Goal: Task Accomplishment & Management: Manage account settings

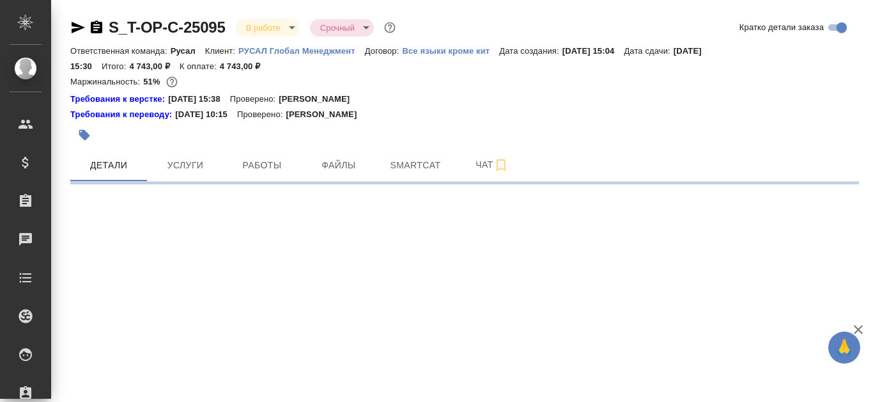
select select "RU"
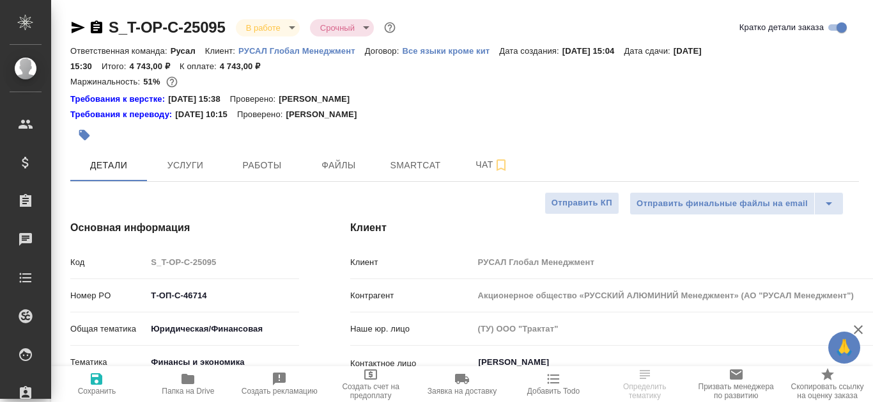
type textarea "x"
type input "Журавлева Александра"
type input "Авдеенко Кирилл"
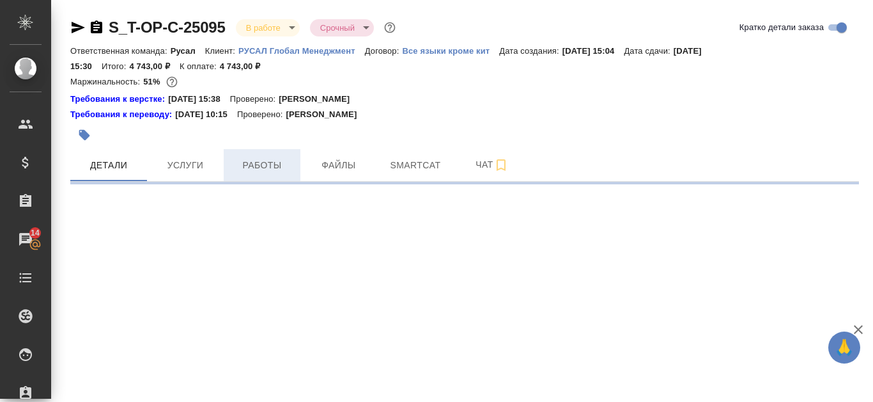
select select "RU"
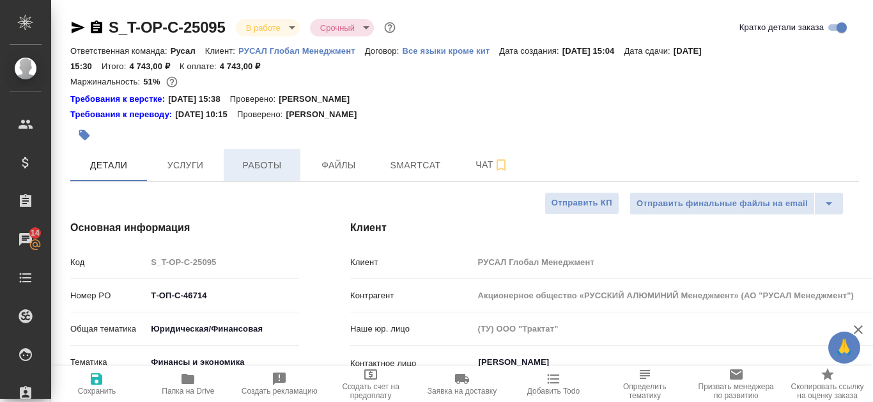
type textarea "x"
click at [269, 167] on span "Работы" at bounding box center [261, 165] width 61 height 16
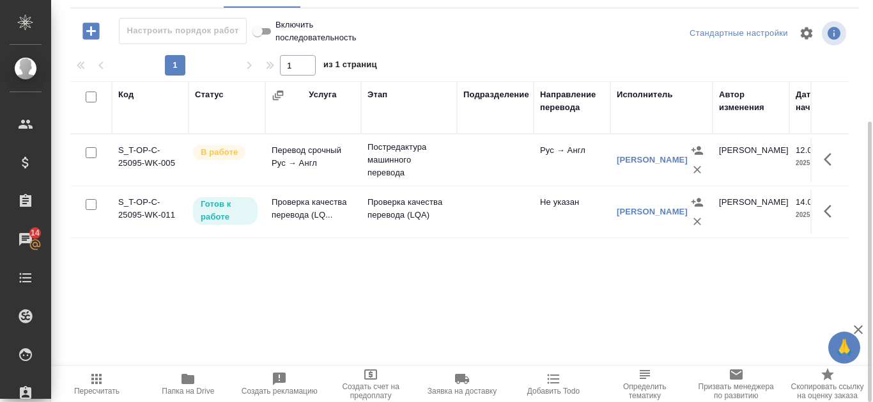
scroll to position [109, 0]
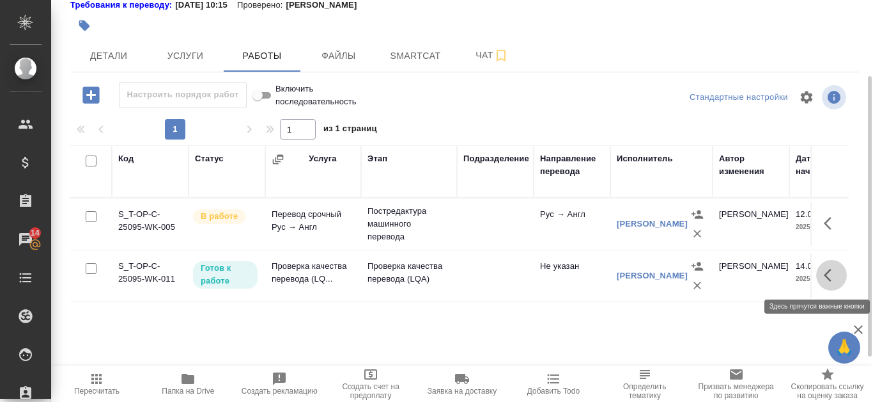
click at [831, 272] on icon "button" at bounding box center [831, 274] width 15 height 15
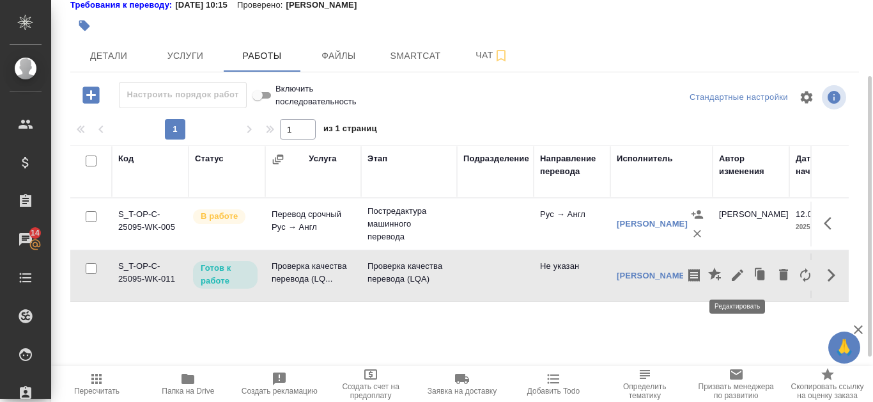
click at [736, 276] on icon "button" at bounding box center [738, 275] width 12 height 12
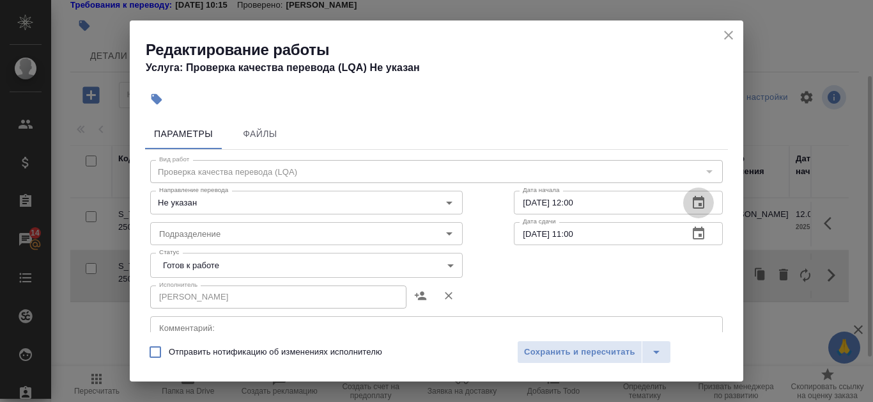
click at [693, 203] on icon "button" at bounding box center [699, 202] width 12 height 13
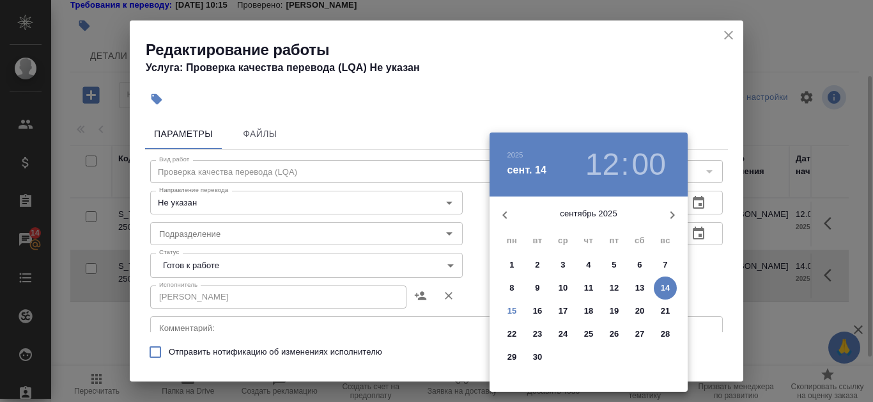
click at [513, 315] on p "15" at bounding box center [513, 310] width 10 height 13
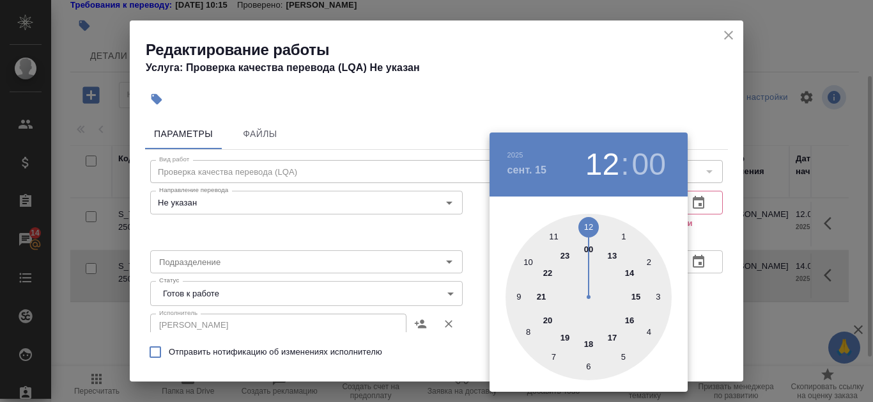
click at [550, 234] on div at bounding box center [589, 297] width 166 height 166
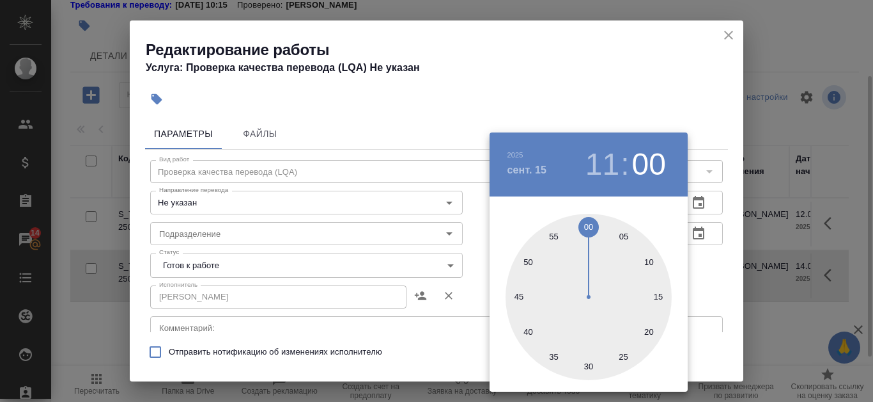
click at [677, 81] on div at bounding box center [436, 201] width 873 height 402
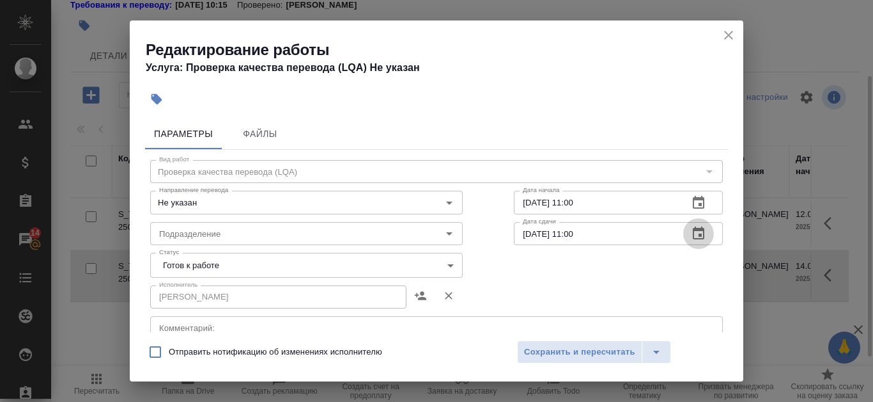
click at [691, 232] on icon "button" at bounding box center [698, 233] width 15 height 15
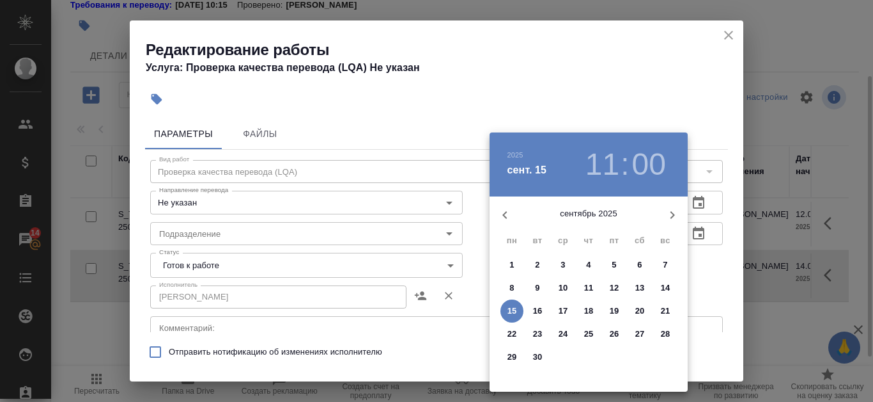
click at [632, 72] on div at bounding box center [436, 201] width 873 height 402
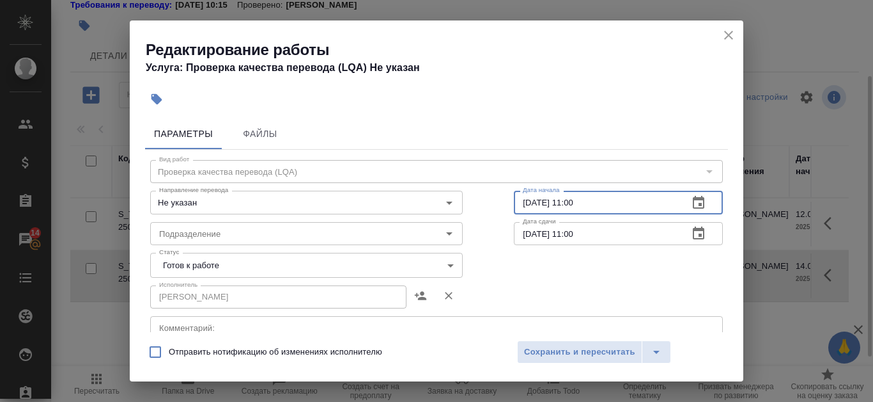
click at [588, 199] on input "15.09.2025 11:00" at bounding box center [596, 202] width 164 height 23
click at [693, 203] on icon "button" at bounding box center [699, 202] width 12 height 13
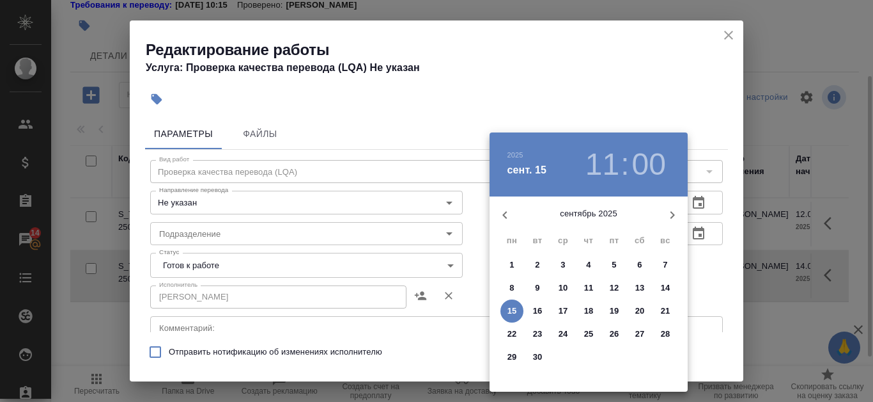
click at [646, 283] on span "13" at bounding box center [639, 287] width 23 height 13
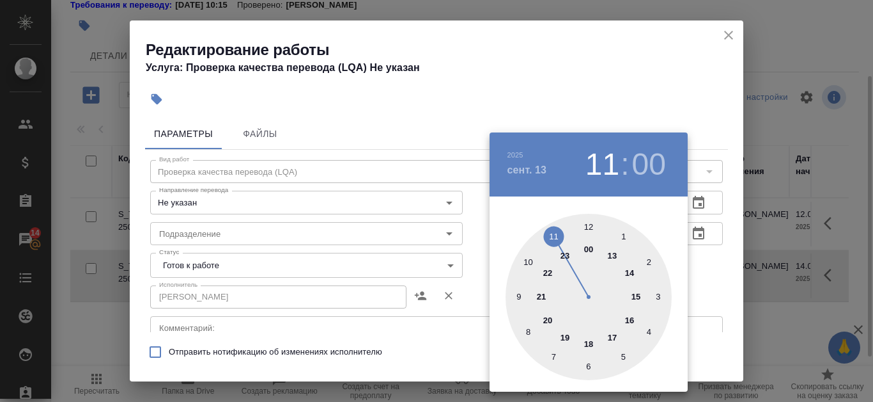
click at [584, 55] on div at bounding box center [436, 201] width 873 height 402
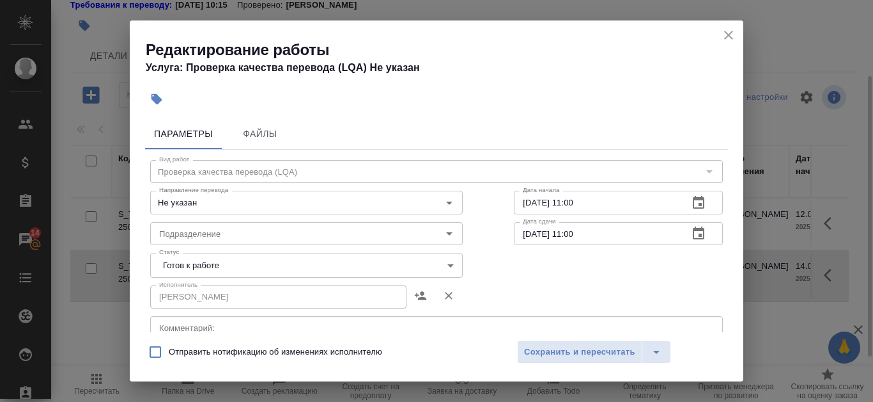
click at [565, 195] on input "13.09.2025 11:00" at bounding box center [596, 202] width 164 height 23
click at [693, 198] on icon "button" at bounding box center [699, 202] width 12 height 13
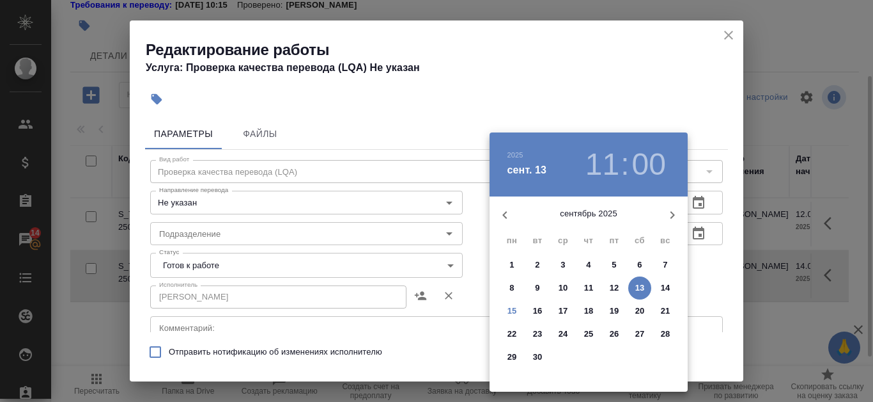
click at [510, 311] on p "15" at bounding box center [513, 310] width 10 height 13
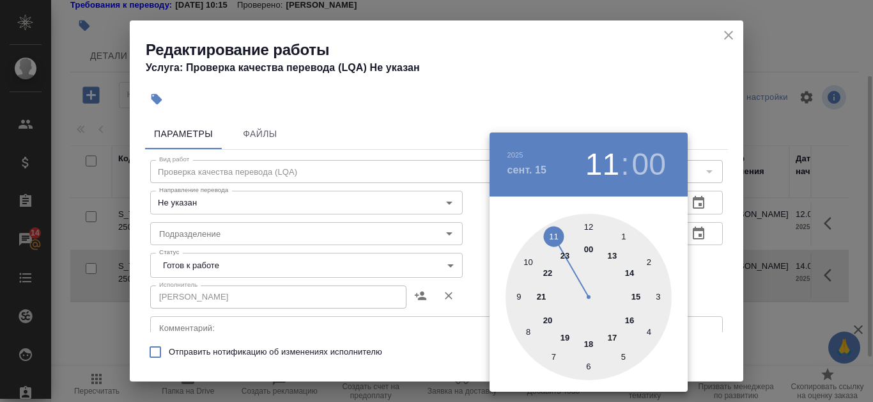
click at [614, 253] on div at bounding box center [589, 297] width 166 height 166
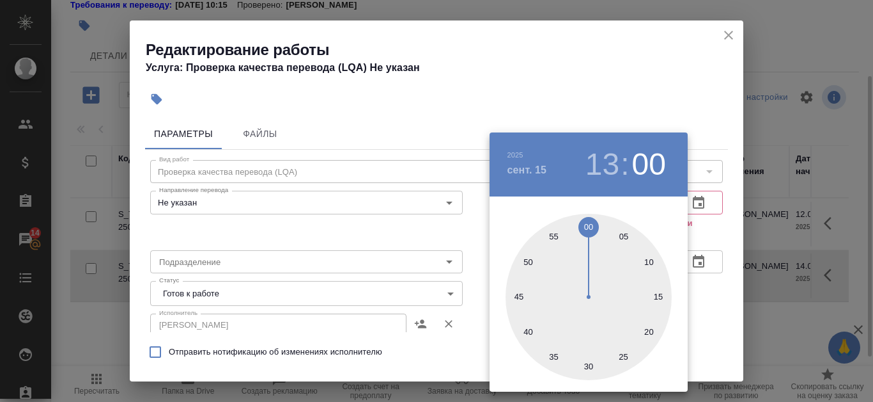
click at [589, 81] on div at bounding box center [436, 201] width 873 height 402
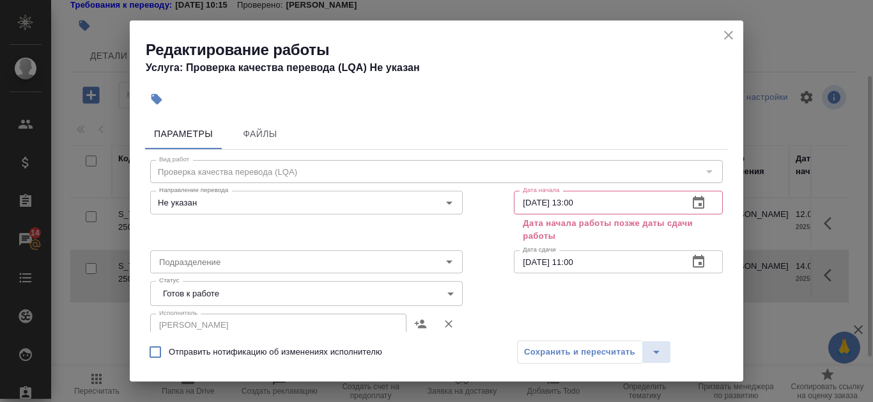
click at [691, 201] on icon "button" at bounding box center [698, 202] width 15 height 15
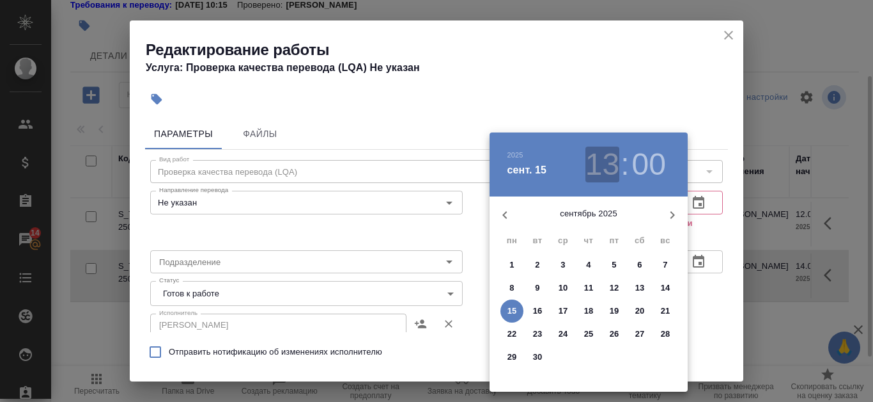
click at [609, 163] on h3 "13" at bounding box center [603, 164] width 34 height 36
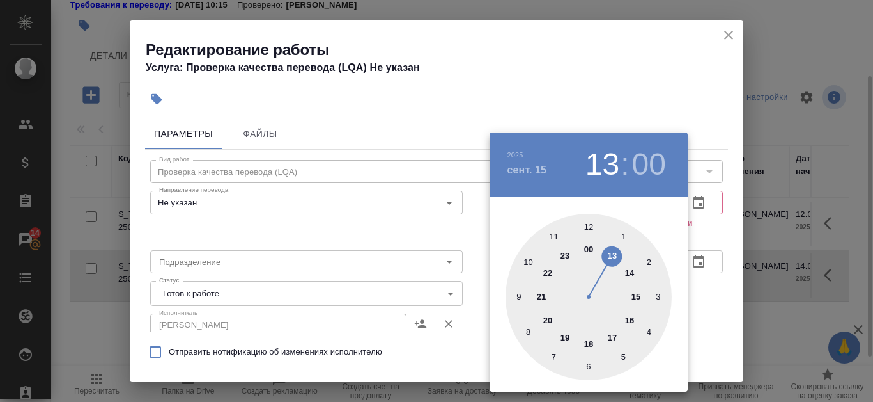
click at [558, 235] on div at bounding box center [589, 297] width 166 height 166
type input "15.09.2025 11:00"
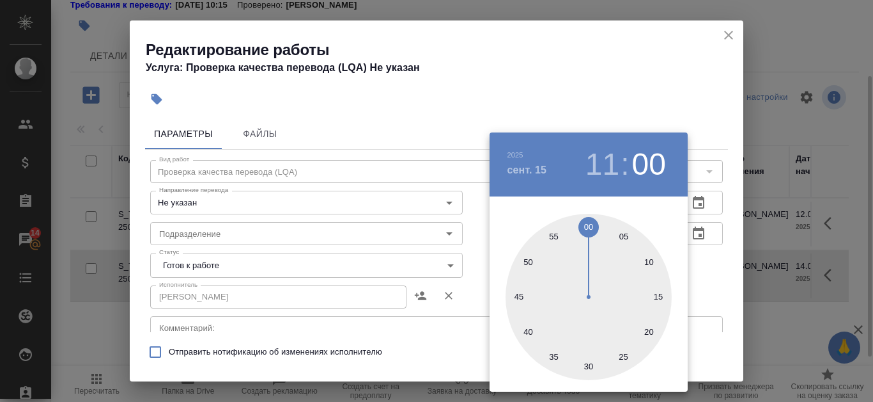
click at [632, 87] on div at bounding box center [436, 201] width 873 height 402
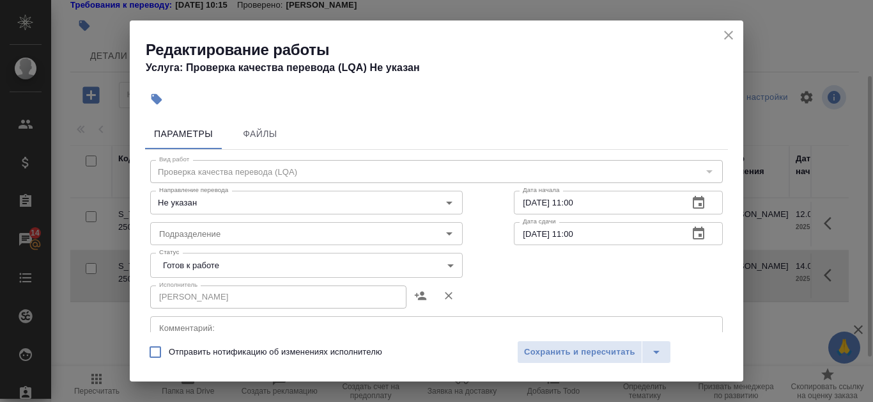
click at [691, 232] on icon "button" at bounding box center [698, 233] width 15 height 15
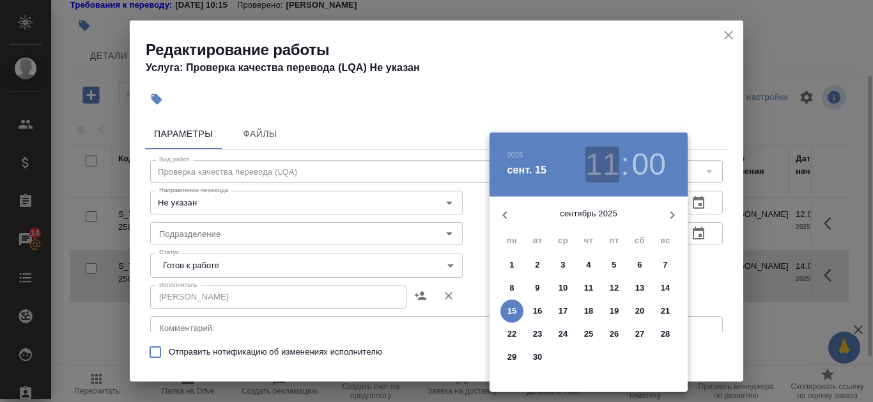
click at [605, 169] on h3 "11" at bounding box center [603, 164] width 34 height 36
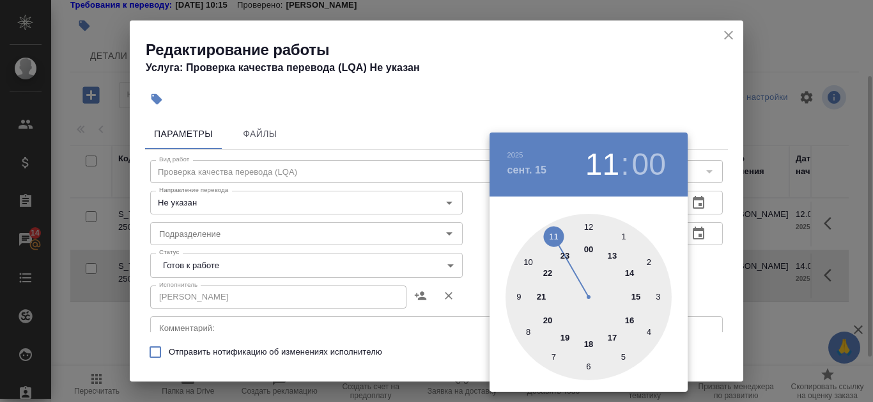
click at [618, 252] on div at bounding box center [589, 297] width 166 height 166
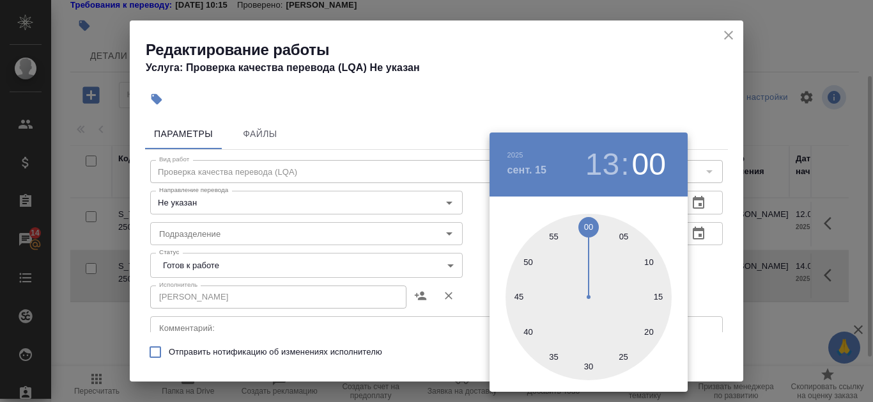
click at [654, 63] on div at bounding box center [436, 201] width 873 height 402
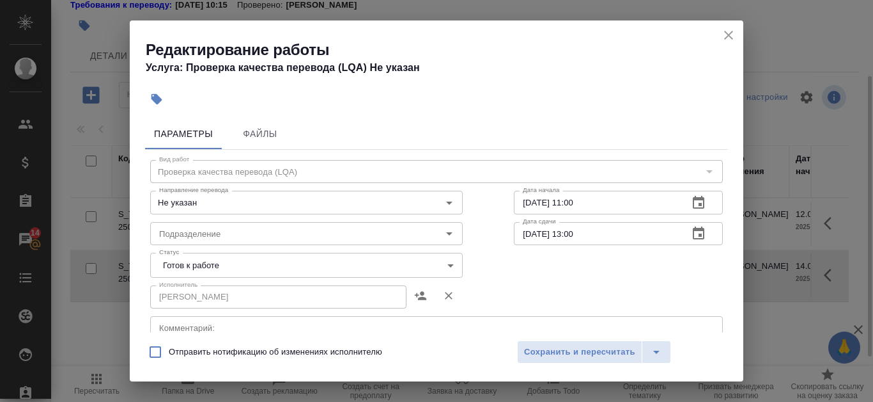
click at [691, 233] on icon "button" at bounding box center [698, 233] width 15 height 15
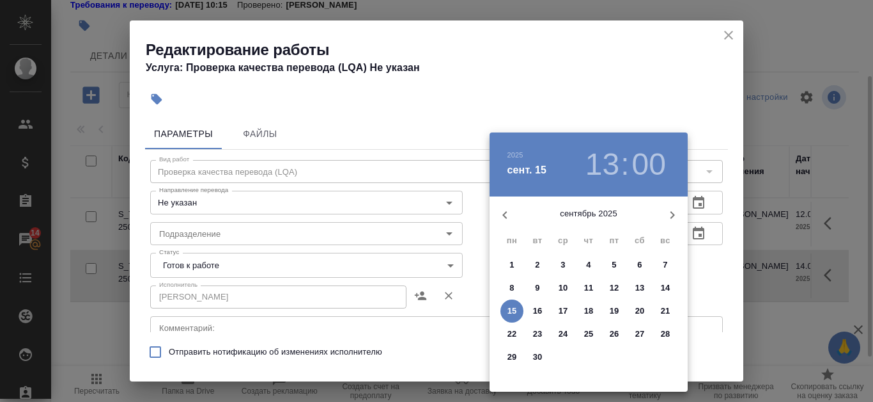
click at [600, 160] on h3 "13" at bounding box center [603, 164] width 34 height 36
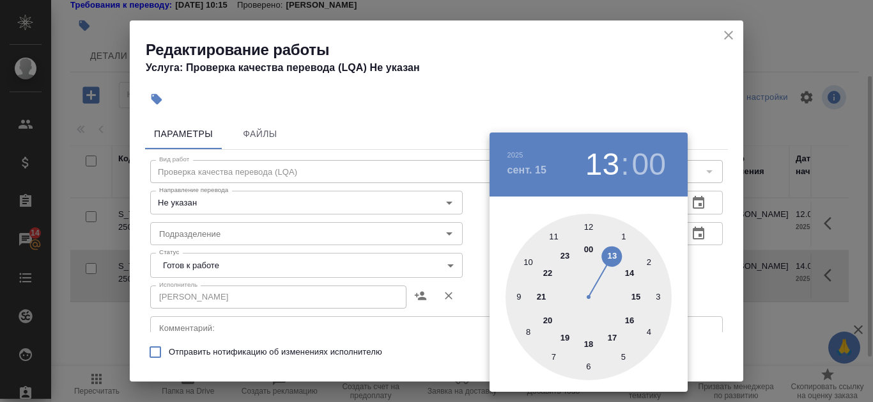
click at [635, 295] on div at bounding box center [589, 297] width 166 height 166
type input "15.09.2025 15:00"
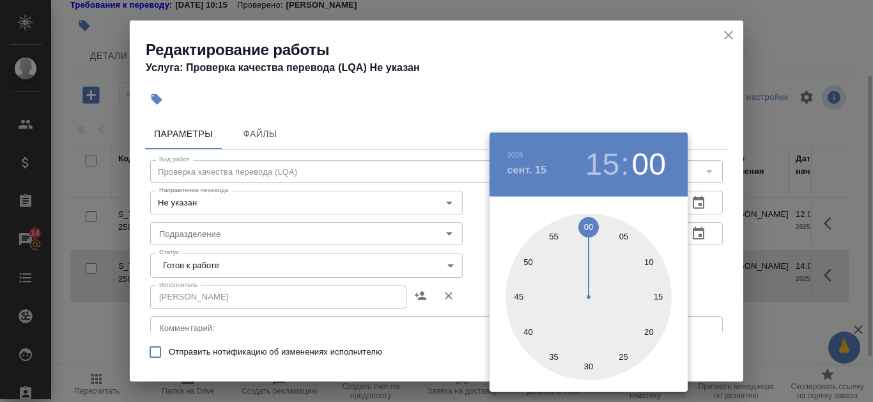
click at [634, 65] on div at bounding box center [436, 201] width 873 height 402
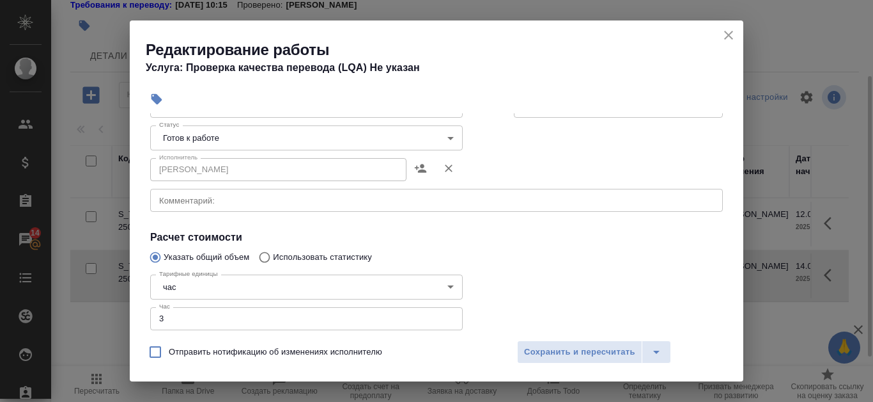
scroll to position [128, 0]
click at [445, 323] on input "3" at bounding box center [306, 317] width 313 height 23
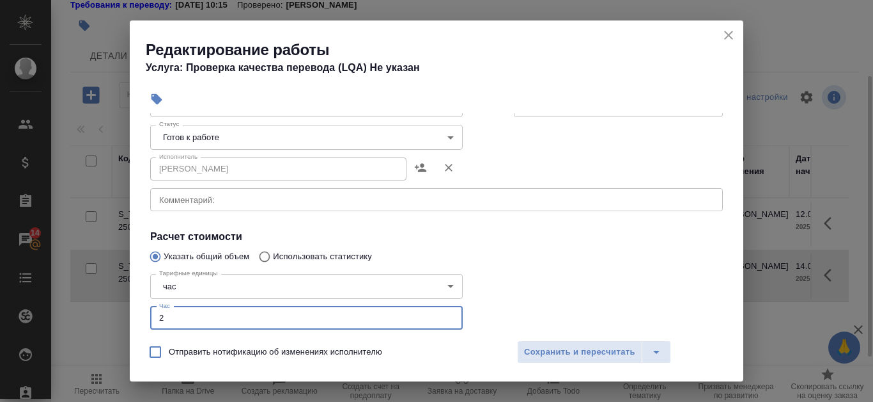
type input "2"
click at [446, 322] on input "2" at bounding box center [306, 317] width 313 height 23
click at [492, 285] on div at bounding box center [618, 338] width 260 height 190
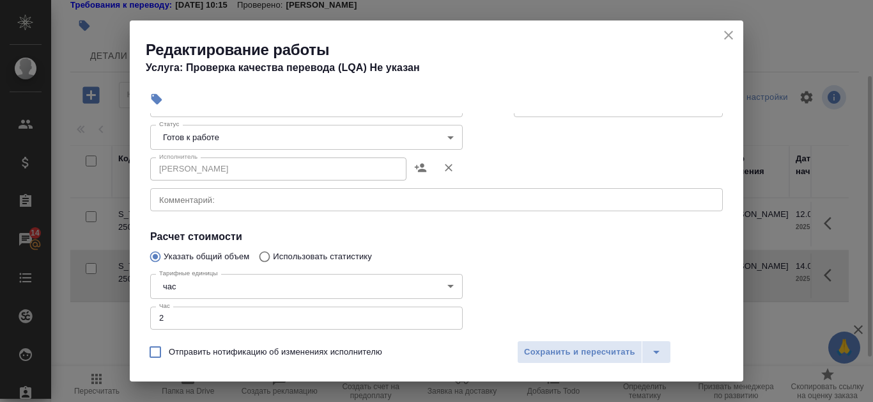
click at [455, 142] on body "🙏 .cls-1 fill:#fff; AWATERA Kanataeva Ekaterina Клиенты Спецификации Заказы 14 …" at bounding box center [436, 201] width 873 height 402
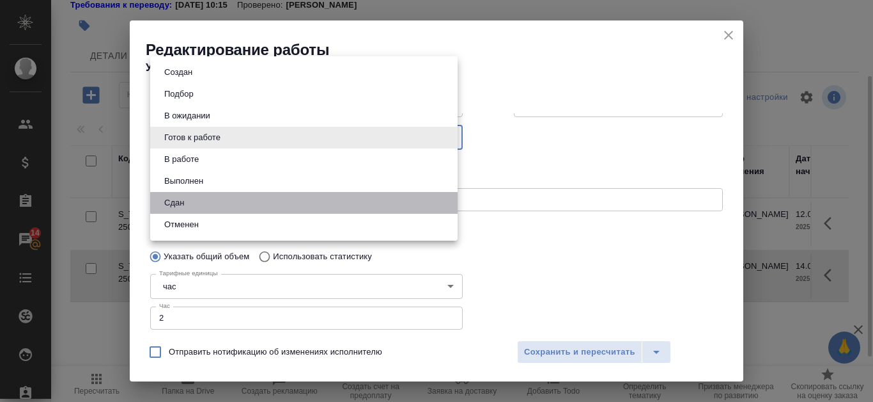
click at [361, 198] on li "Сдан" at bounding box center [304, 203] width 308 height 22
type input "closed"
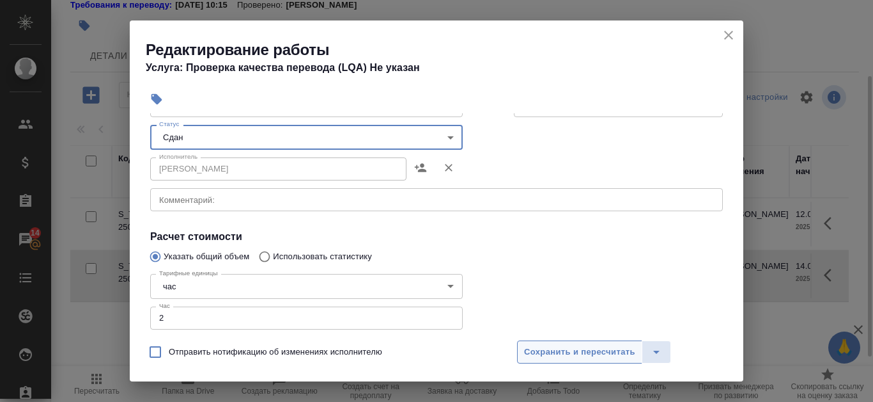
click at [625, 350] on span "Сохранить и пересчитать" at bounding box center [579, 352] width 111 height 15
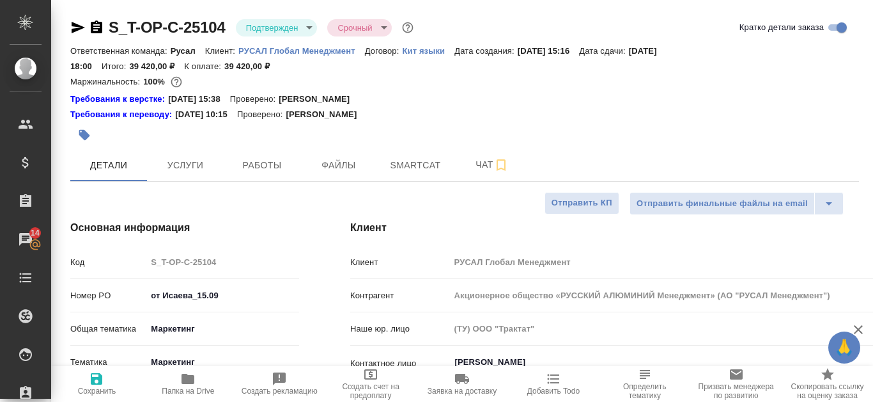
select select "RU"
